Goal: Task Accomplishment & Management: Use online tool/utility

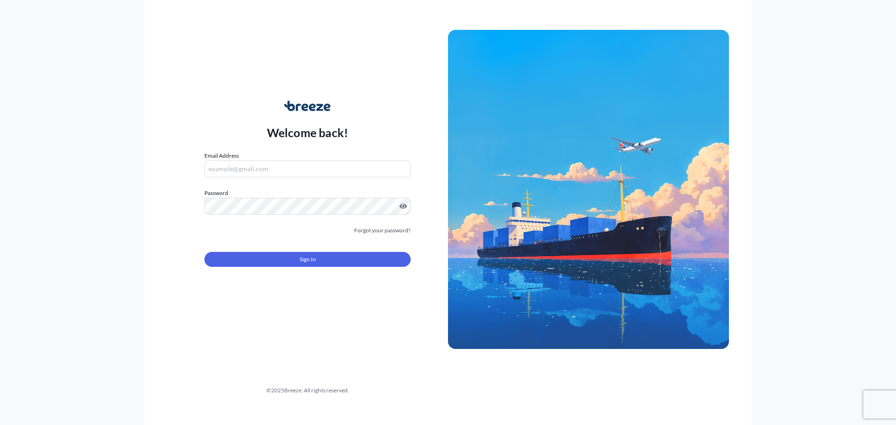
type input "[PERSON_NAME][EMAIL_ADDRESS][DOMAIN_NAME]"
click at [302, 266] on button "Sign In" at bounding box center [307, 259] width 206 height 15
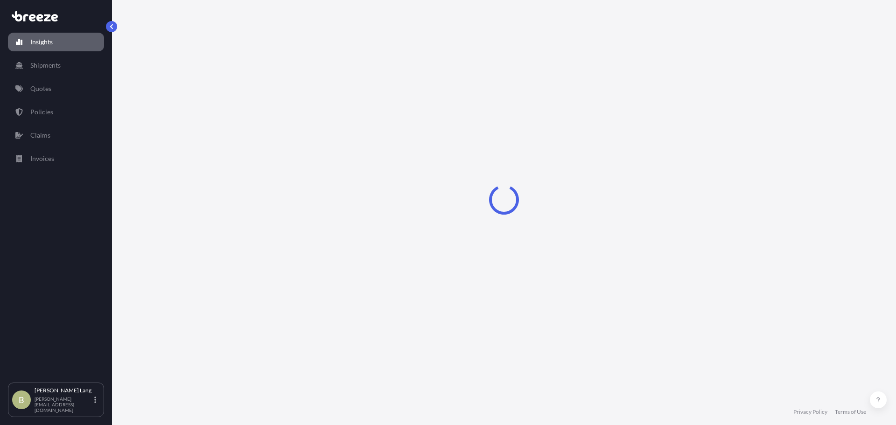
select select "2025"
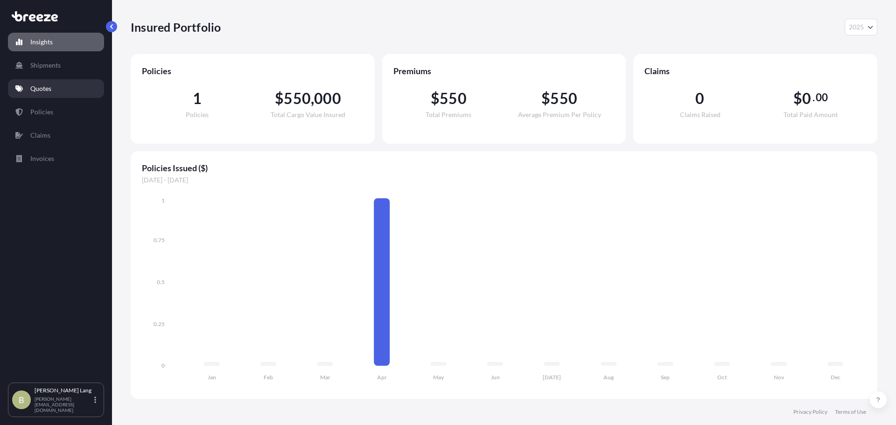
click at [59, 88] on link "Quotes" at bounding box center [56, 88] width 96 height 19
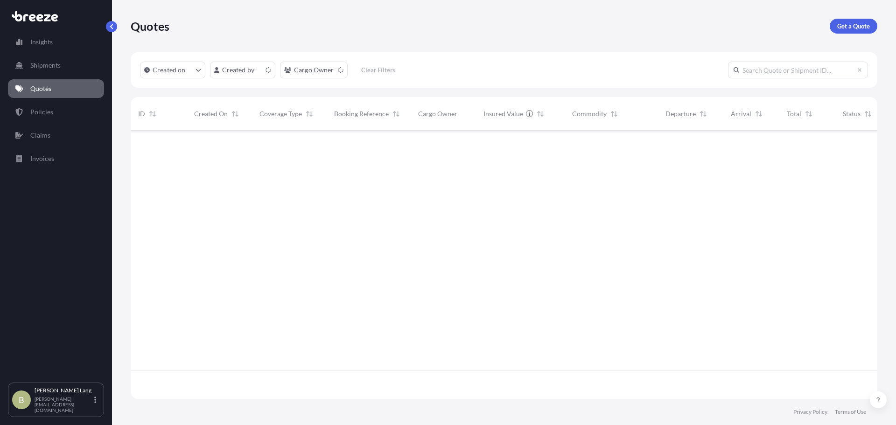
scroll to position [267, 740]
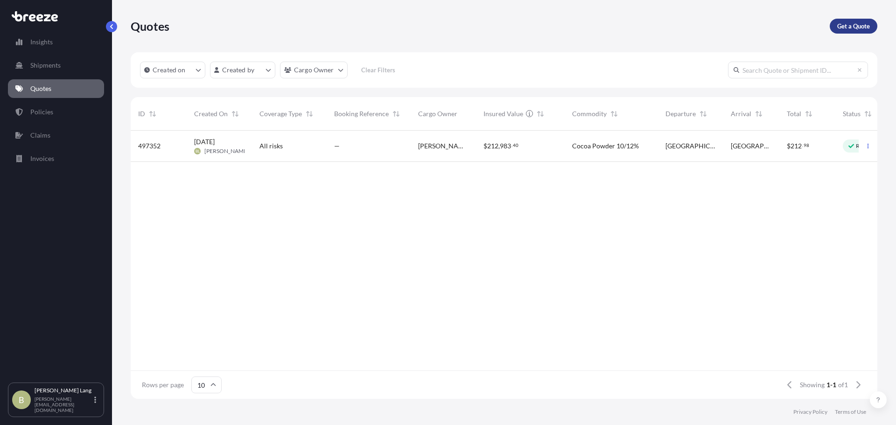
click at [846, 26] on p "Get a Quote" at bounding box center [853, 25] width 33 height 9
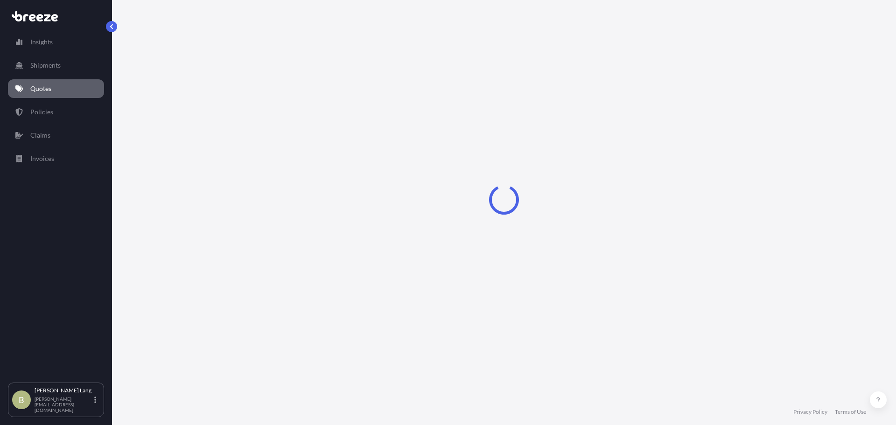
select select "Sea"
select select "1"
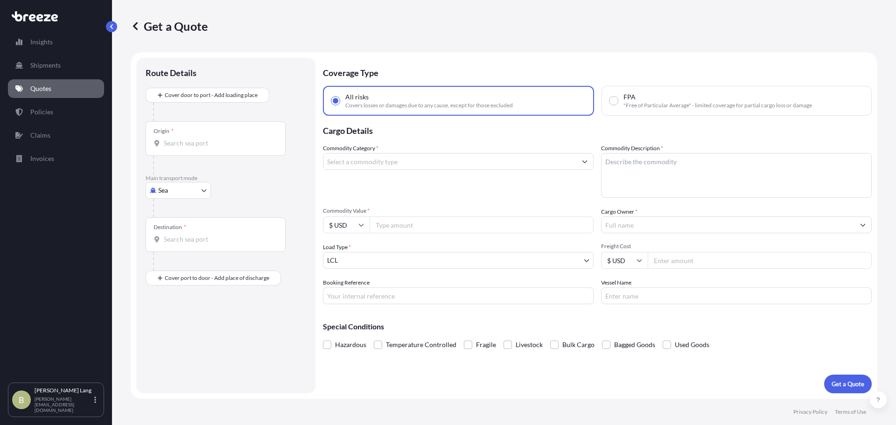
click at [180, 191] on body "Insights Shipments Quotes Policies Claims Invoices B [PERSON_NAME] [PERSON_NAME…" at bounding box center [448, 212] width 896 height 425
click at [182, 241] on div "Road" at bounding box center [178, 248] width 58 height 17
select select "Road"
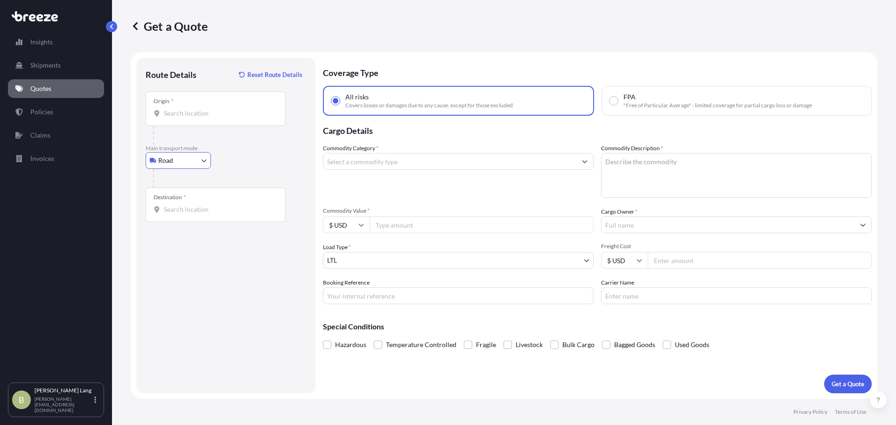
click at [180, 118] on div "Origin *" at bounding box center [216, 108] width 140 height 35
click at [180, 118] on input "Origin *" at bounding box center [219, 113] width 110 height 9
click at [219, 119] on div "Origin *" at bounding box center [216, 108] width 140 height 35
click at [219, 118] on input "Origin * Please select an origin" at bounding box center [219, 113] width 110 height 9
paste input "[STREET_ADDRESS][US_STATE]"
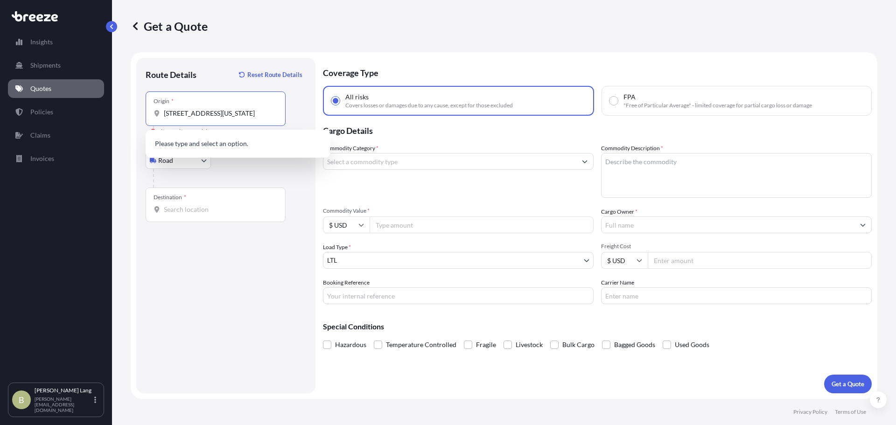
scroll to position [0, 26]
click at [198, 140] on div "[STREET_ADDRESS][US_STATE]" at bounding box center [237, 146] width 177 height 26
type input "[STREET_ADDRESS][US_STATE]"
click at [163, 213] on div at bounding box center [216, 209] width 124 height 9
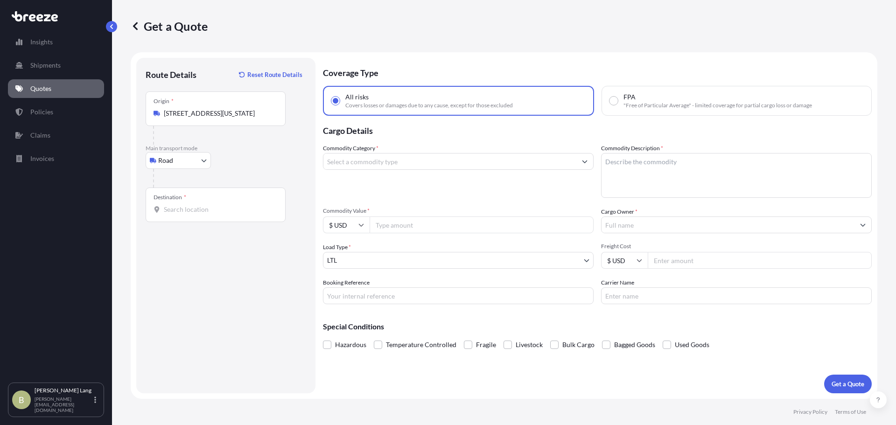
click at [164, 213] on input "Destination *" at bounding box center [219, 209] width 110 height 9
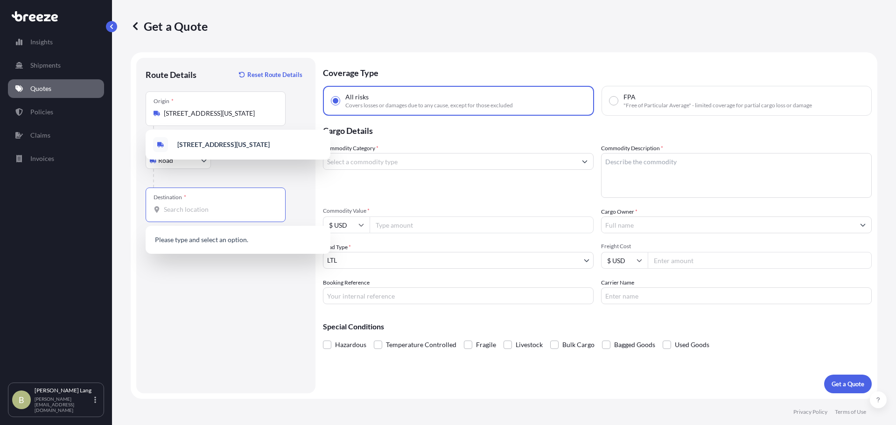
paste input "[STREET_ADDRESS][PERSON_NAME][US_STATE]"
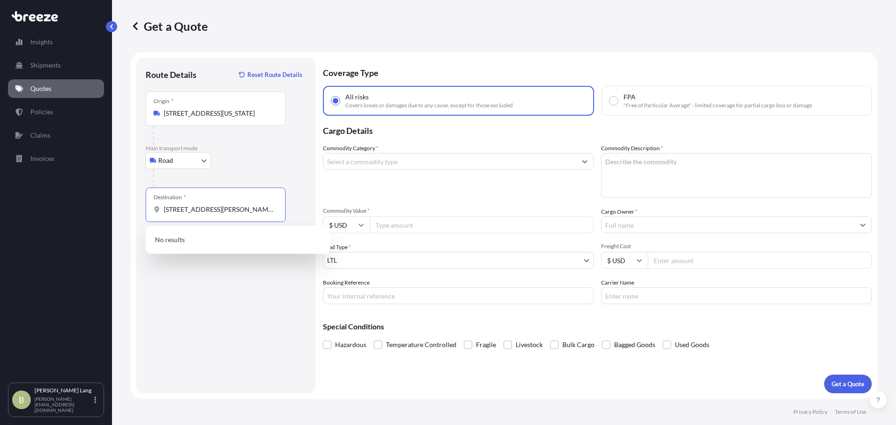
scroll to position [0, 47]
click at [210, 246] on span "[STREET_ADDRESS][PERSON_NAME][US_STATE]" at bounding box center [250, 242] width 146 height 19
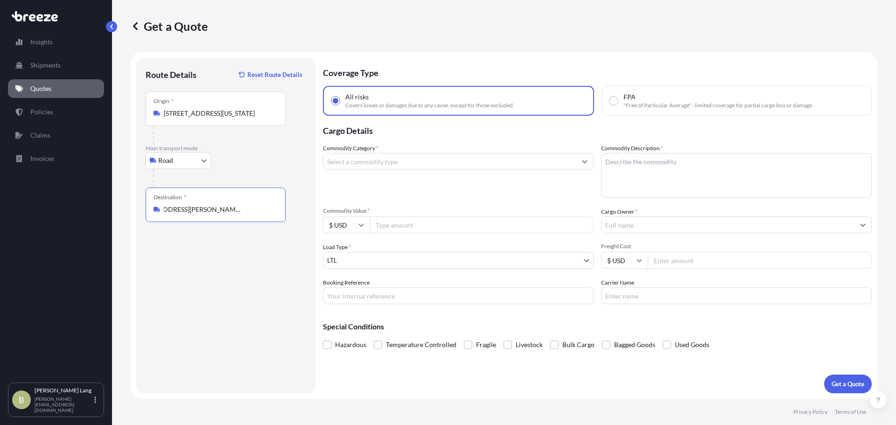
type input "[STREET_ADDRESS][PERSON_NAME][US_STATE]"
click at [530, 167] on input "Commodity Category *" at bounding box center [449, 161] width 253 height 17
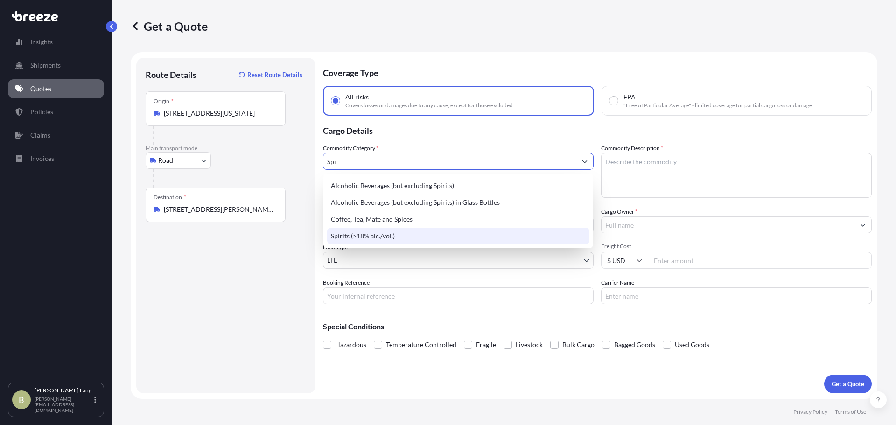
click at [473, 232] on div "Spirits (>18% alc./vol.)" at bounding box center [458, 236] width 262 height 17
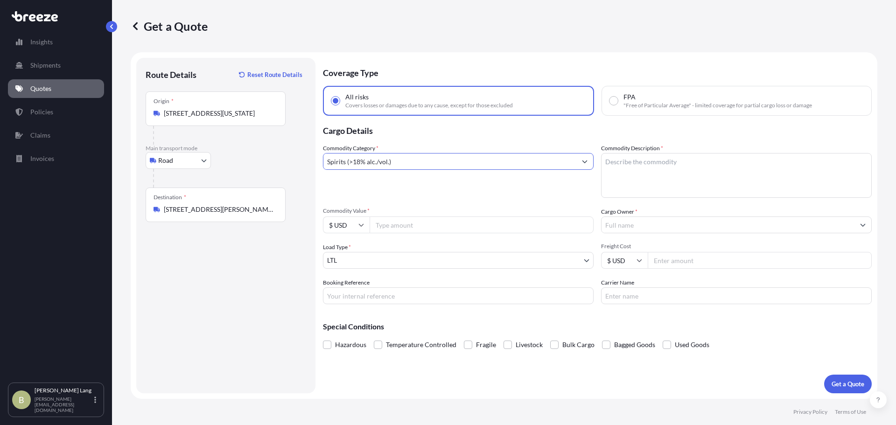
type input "Spirits (>18% alc./vol.)"
click at [656, 154] on textarea "Commodity Description *" at bounding box center [736, 175] width 271 height 45
click at [686, 163] on textarea "19 Pallets" at bounding box center [736, 175] width 271 height 45
type textarea "19 Pallets Finished Bottles Spirits 44,000lbs"
click at [673, 216] on div "Cargo Owner *" at bounding box center [736, 220] width 271 height 26
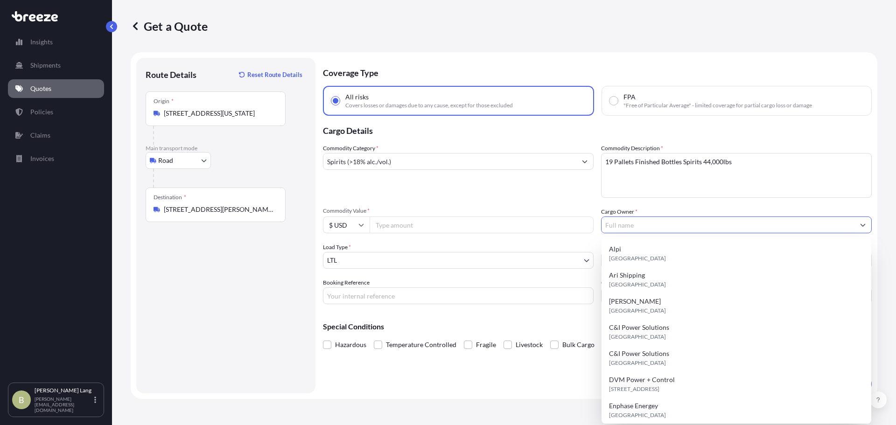
click at [673, 223] on input "Cargo Owner *" at bounding box center [728, 225] width 253 height 17
click at [667, 208] on div "Cargo Owner *" at bounding box center [736, 220] width 271 height 26
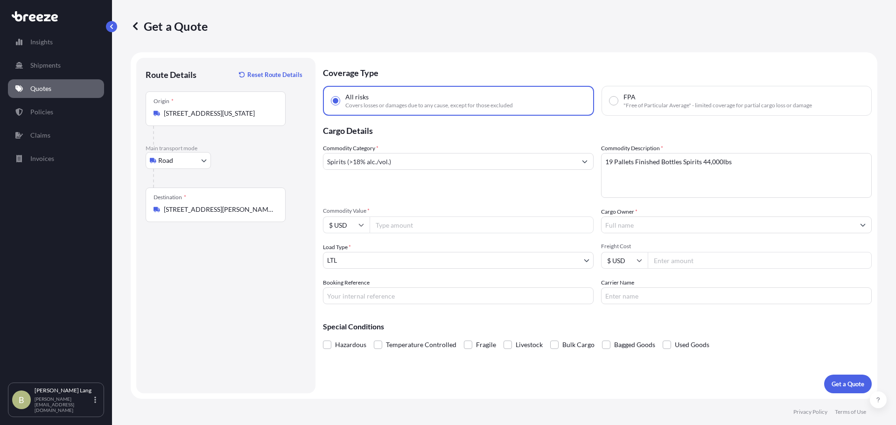
click at [668, 228] on input "Cargo Owner *" at bounding box center [728, 225] width 253 height 17
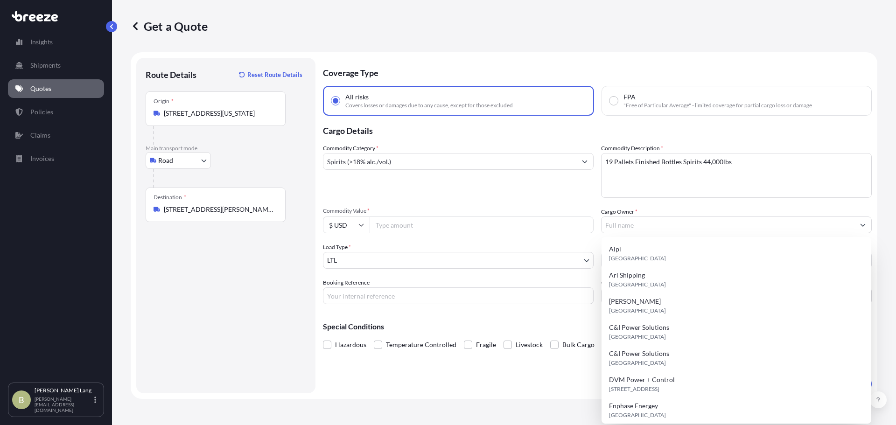
click at [593, 205] on div "Commodity Category * Spirits (>18% alc./vol.) Commodity Description * 19 Pallet…" at bounding box center [597, 224] width 549 height 161
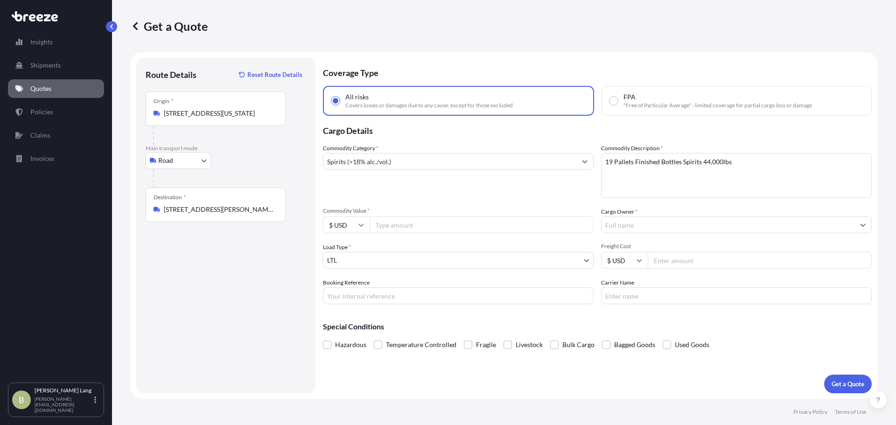
click at [402, 225] on input "Commodity Value *" at bounding box center [482, 225] width 224 height 17
type input "200000"
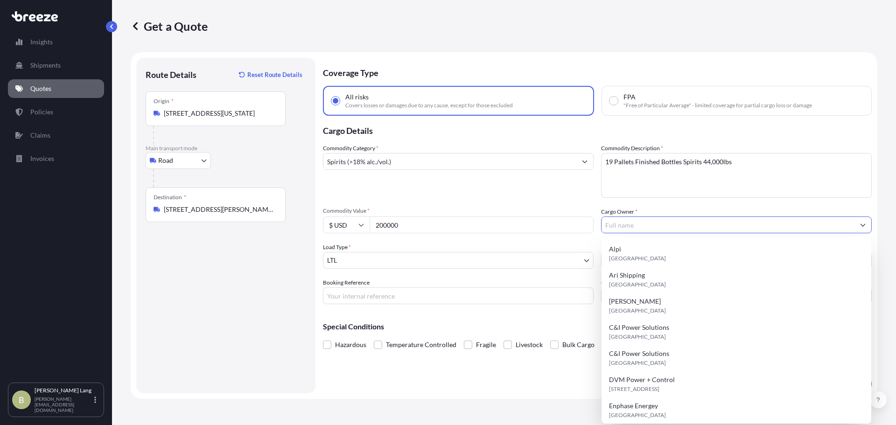
click at [379, 253] on div "Load Type * LTL" at bounding box center [458, 256] width 271 height 26
click at [378, 258] on body "9 options available. Insights Shipments Quotes Policies Claims Invoices B [PERS…" at bounding box center [448, 212] width 896 height 425
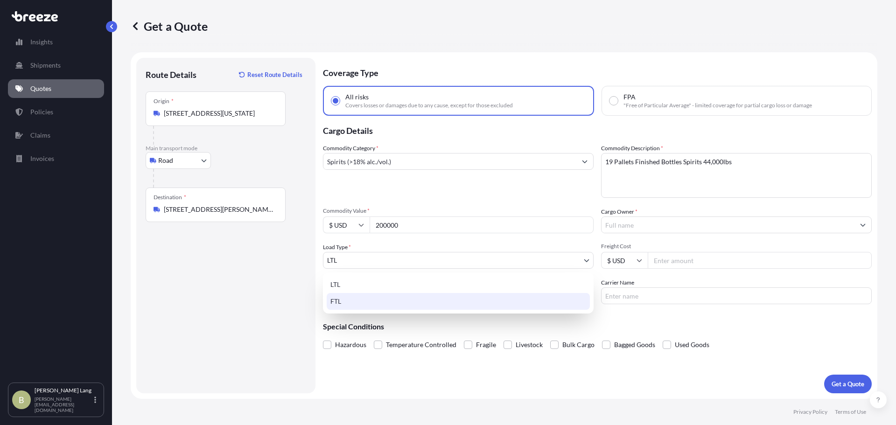
click at [364, 300] on div "FTL" at bounding box center [458, 301] width 263 height 17
select select "2"
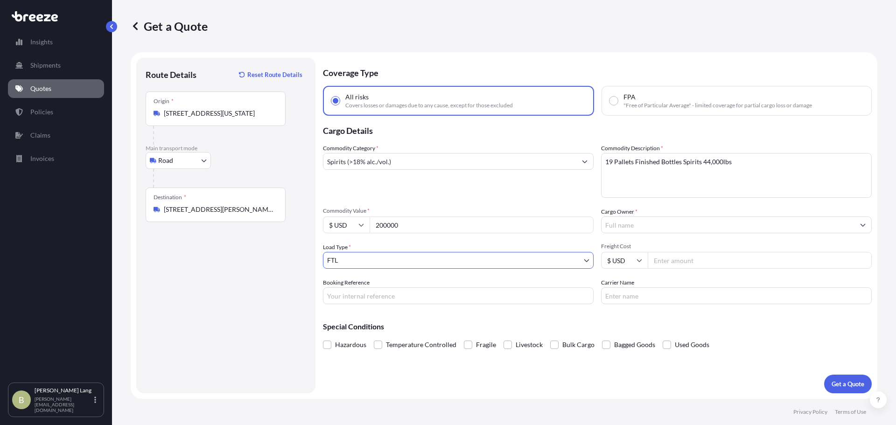
click at [675, 230] on input "Cargo Owner *" at bounding box center [728, 225] width 253 height 17
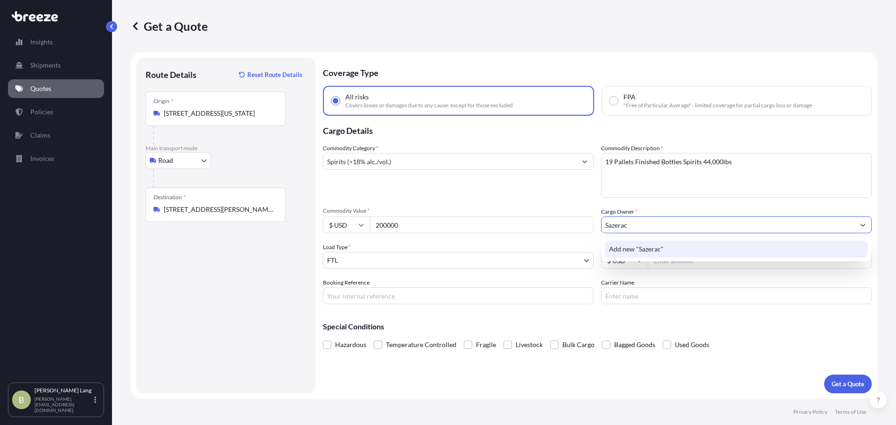
click at [637, 252] on span "Add new "Sazerac"" at bounding box center [636, 249] width 55 height 9
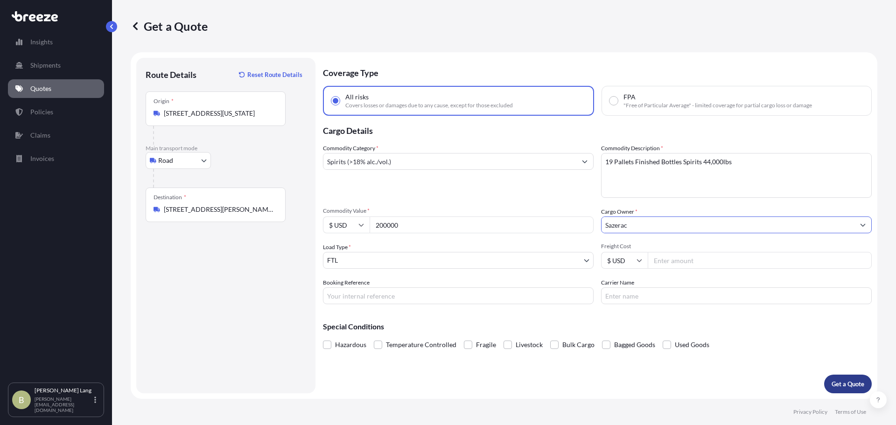
type input "Sazerac"
click at [777, 381] on div "Coverage Type All risks Covers losses or damages due to any cause, except for t…" at bounding box center [597, 226] width 549 height 336
click at [847, 381] on p "Get a Quote" at bounding box center [848, 383] width 33 height 9
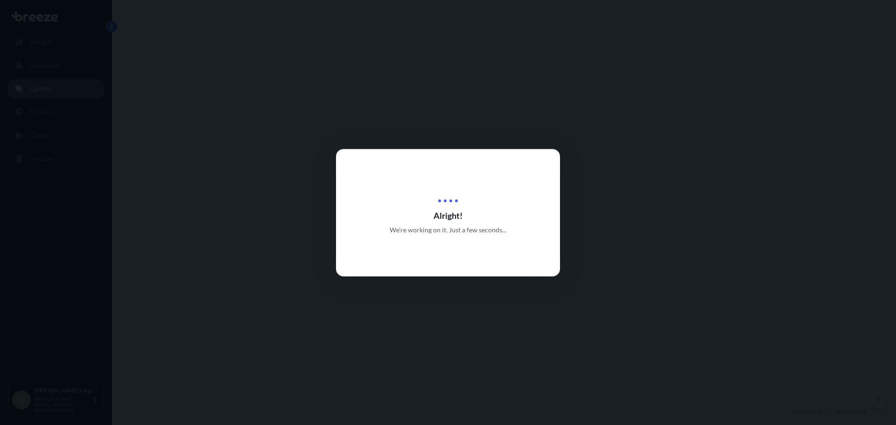
select select "Road"
select select "2"
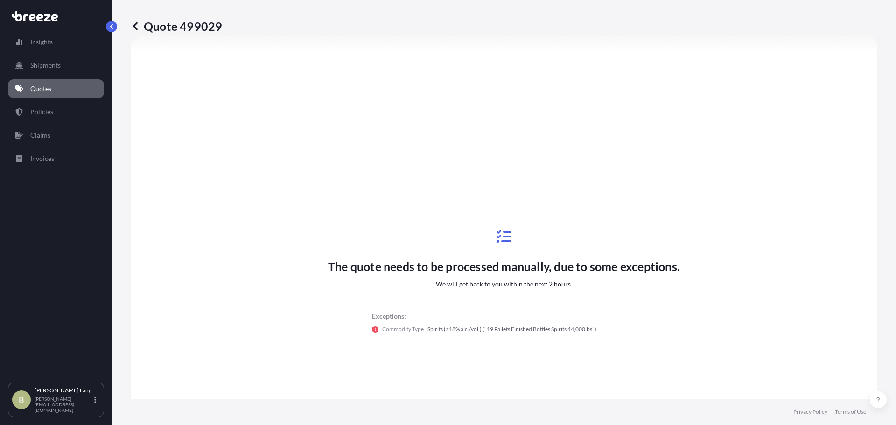
scroll to position [386, 0]
